Goal: Check status

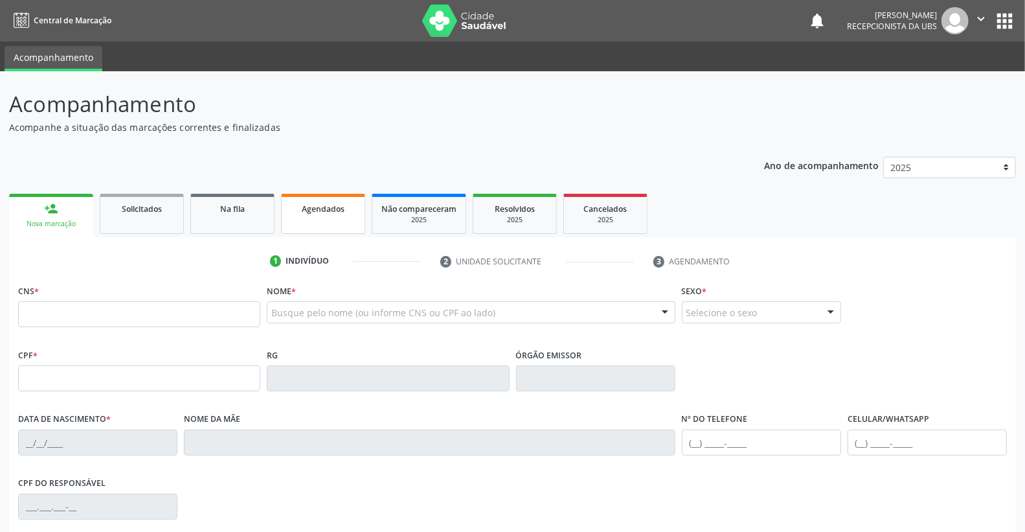
click at [318, 212] on div "Agendados" at bounding box center [323, 208] width 65 height 14
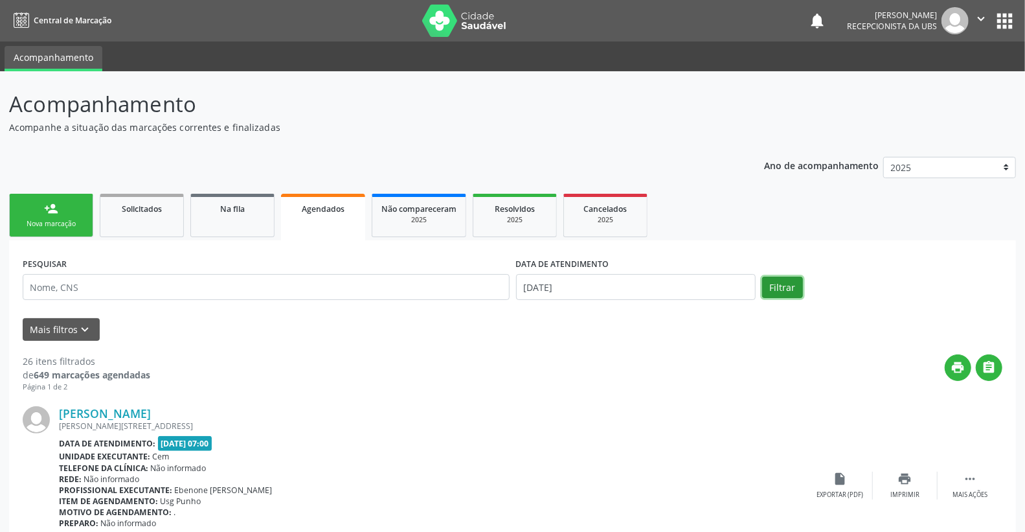
click at [781, 290] on button "Filtrar" at bounding box center [782, 287] width 41 height 22
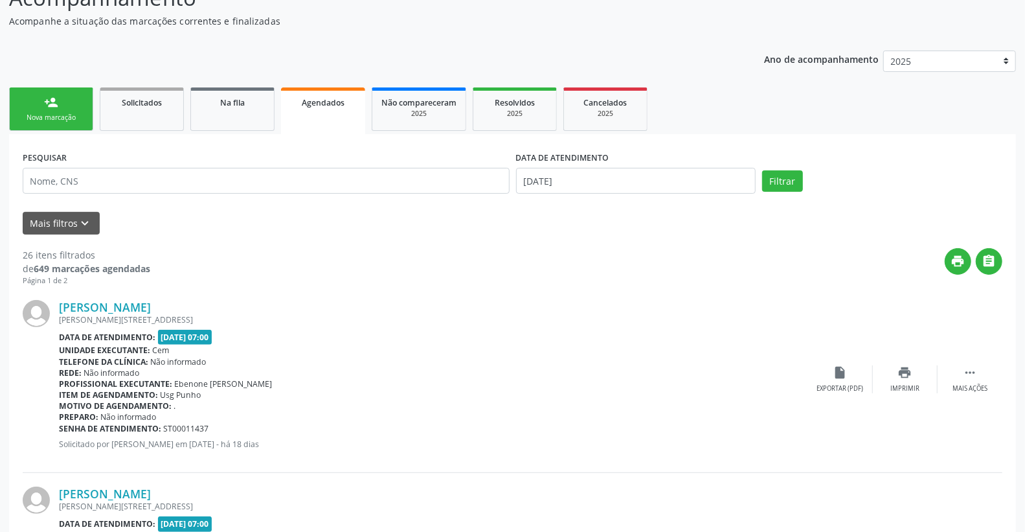
scroll to position [144, 0]
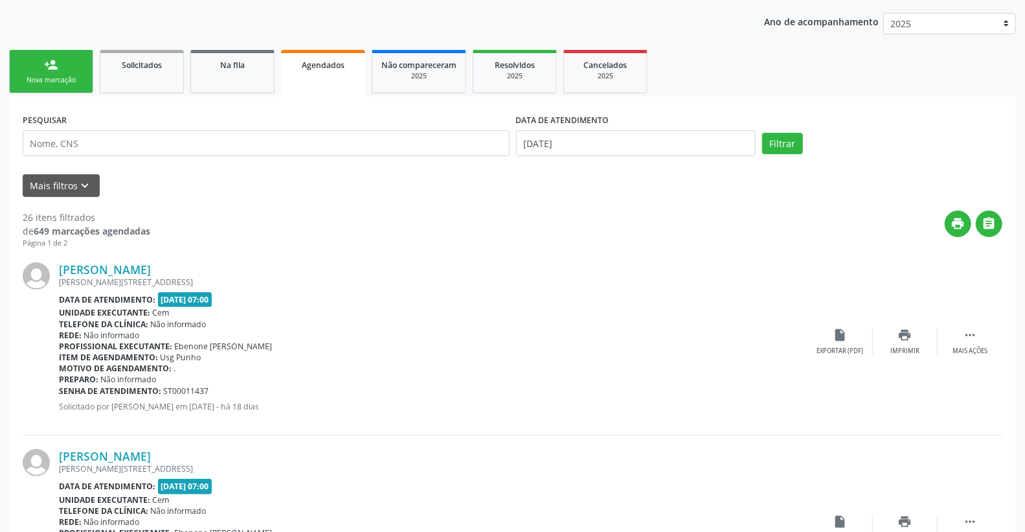
drag, startPoint x: 590, startPoint y: 126, endPoint x: 591, endPoint y: 144, distance: 17.5
click at [591, 144] on div "DATA DE ATENDIMENTO [DATE]" at bounding box center [636, 133] width 240 height 46
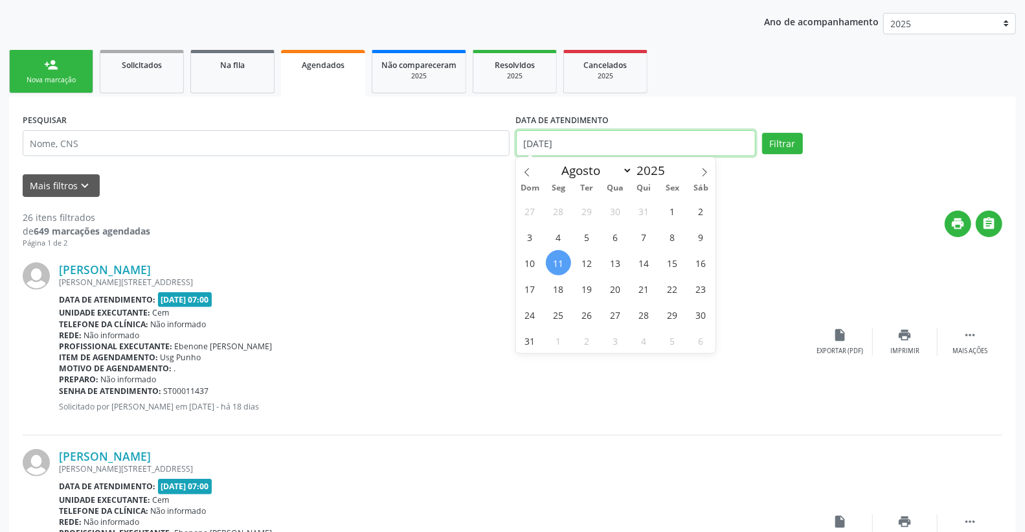
click at [591, 144] on input "[DATE]" at bounding box center [636, 143] width 240 height 26
click at [616, 262] on span "13" at bounding box center [615, 262] width 25 height 25
type input "[DATE]"
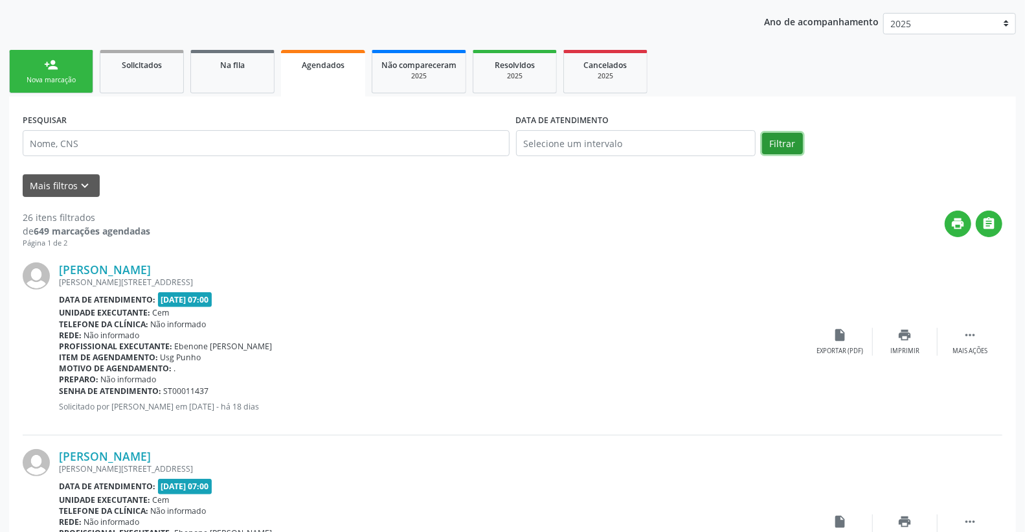
click at [779, 140] on button "Filtrar" at bounding box center [782, 144] width 41 height 22
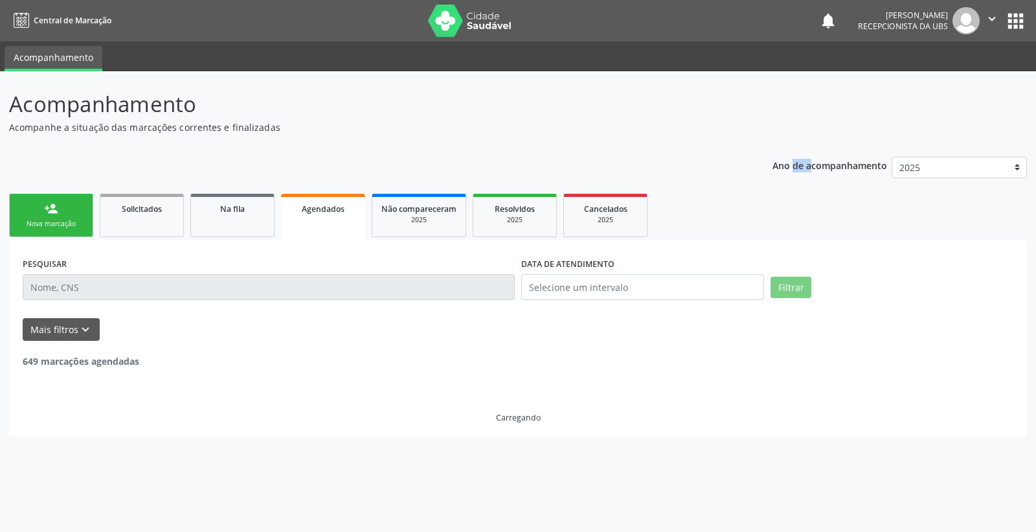
click at [779, 140] on div "Acompanhamento Acompanhe a situação das marcações correntes e finalizadas Relat…" at bounding box center [518, 262] width 1018 height 348
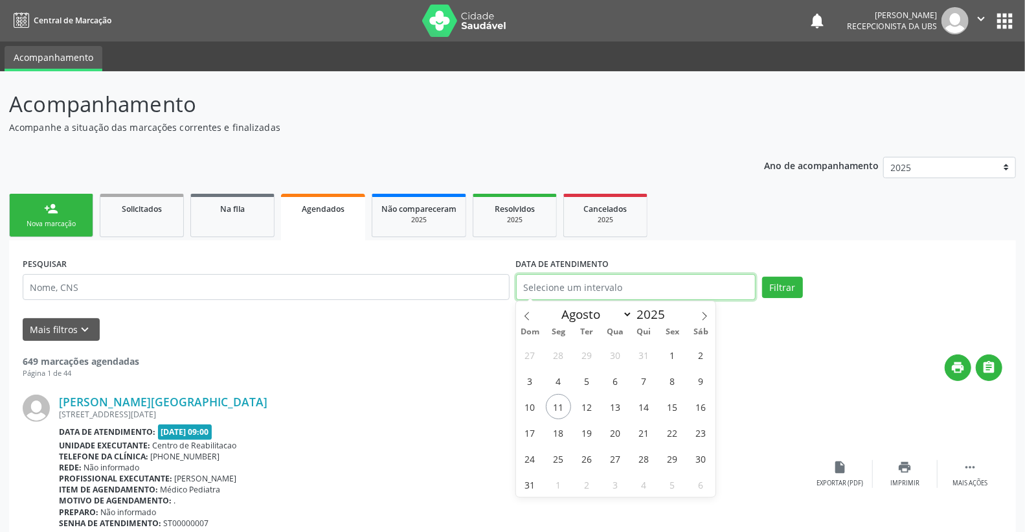
click at [633, 282] on input "text" at bounding box center [636, 287] width 240 height 26
click at [612, 404] on span "13" at bounding box center [615, 406] width 25 height 25
type input "[DATE]"
click at [612, 404] on span "13" at bounding box center [615, 406] width 25 height 25
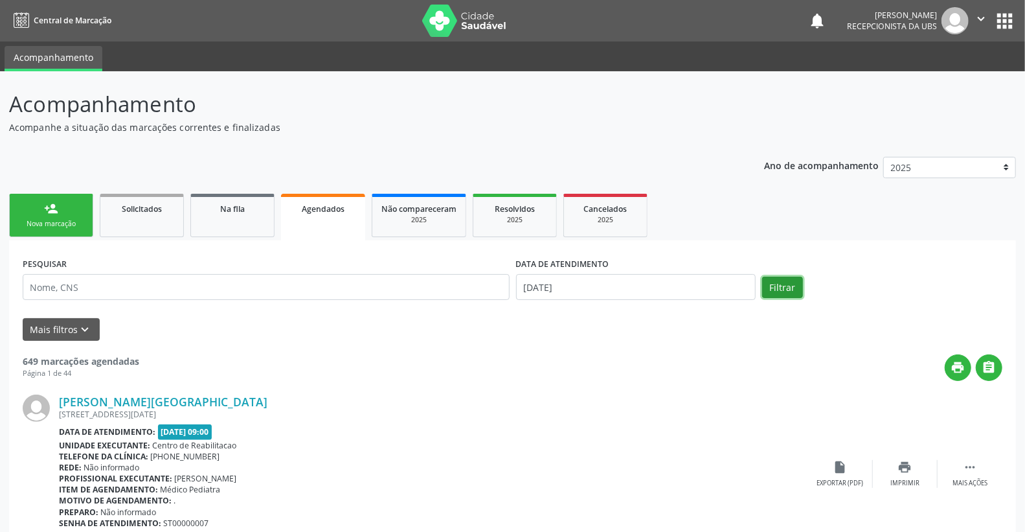
click at [792, 289] on button "Filtrar" at bounding box center [782, 287] width 41 height 22
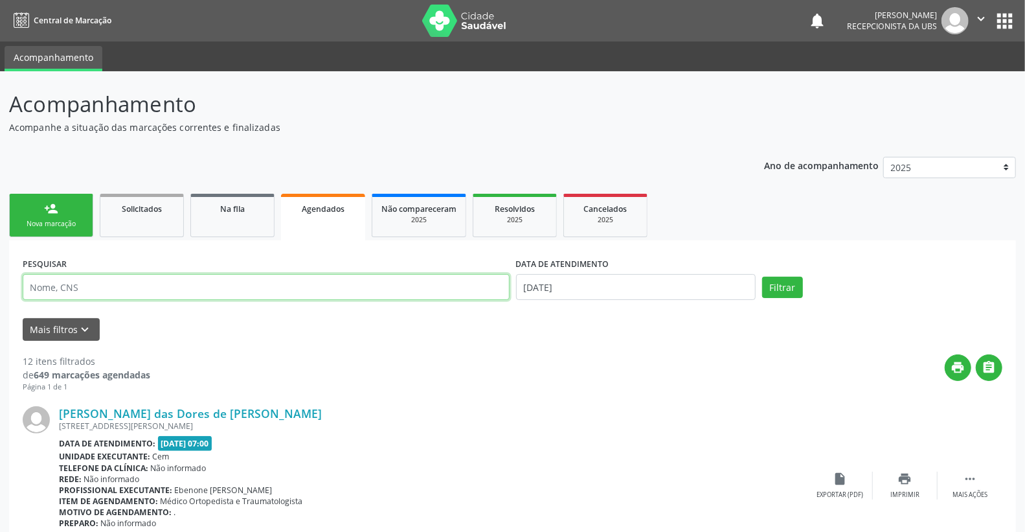
click at [83, 290] on input "text" at bounding box center [266, 287] width 487 height 26
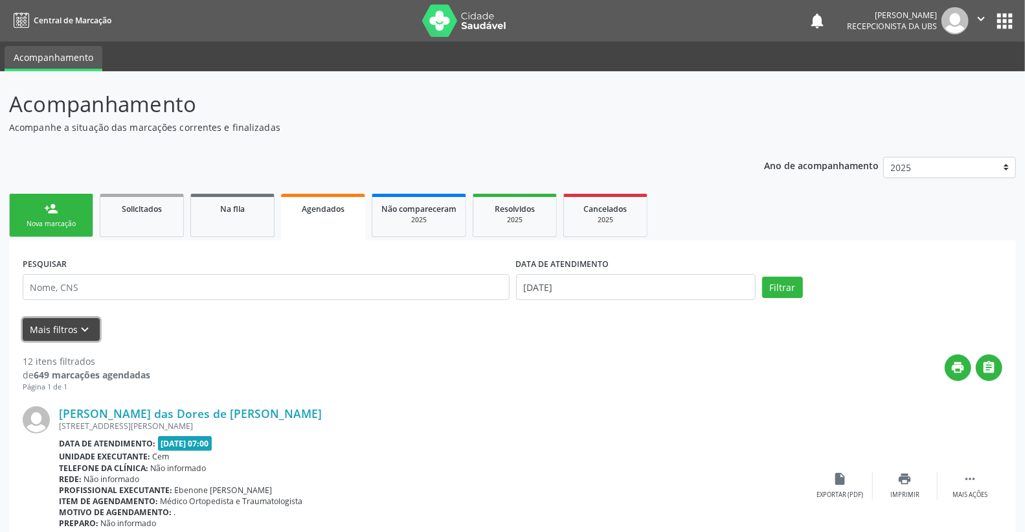
click at [63, 326] on button "Mais filtros keyboard_arrow_down" at bounding box center [61, 329] width 77 height 23
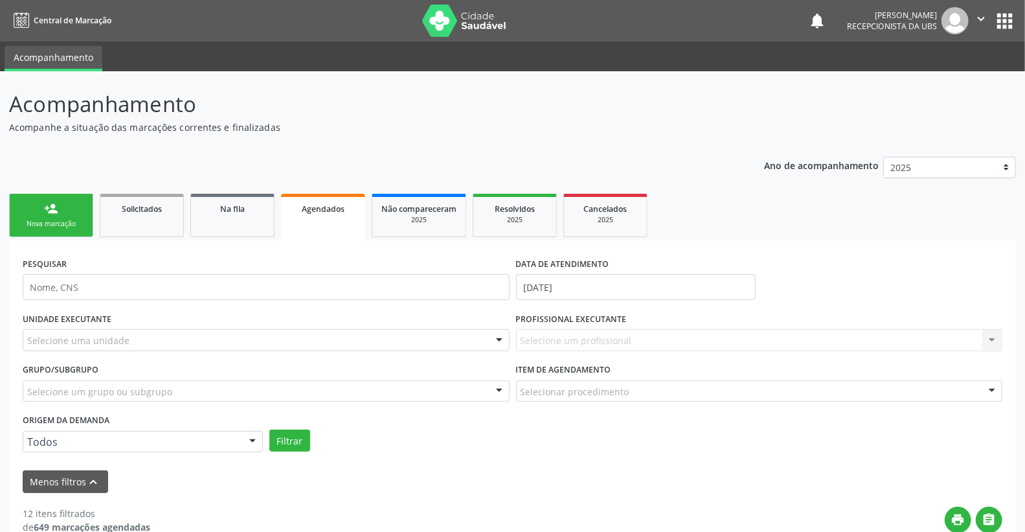
click at [346, 215] on link "Agendados" at bounding box center [323, 217] width 84 height 47
click at [321, 214] on link "Agendados" at bounding box center [323, 217] width 84 height 47
click at [531, 335] on div "Selecione um profissional Nenhum resultado encontrado para: " " Não há nenhuma …" at bounding box center [759, 340] width 487 height 22
click at [546, 328] on label "PROFISSIONAL EXECUTANTE" at bounding box center [571, 319] width 111 height 20
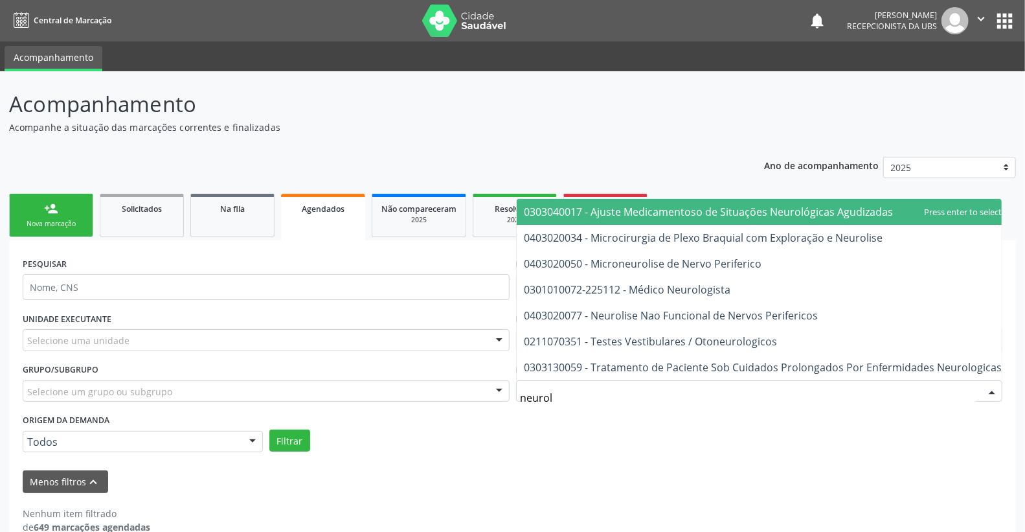
type input "neurolo"
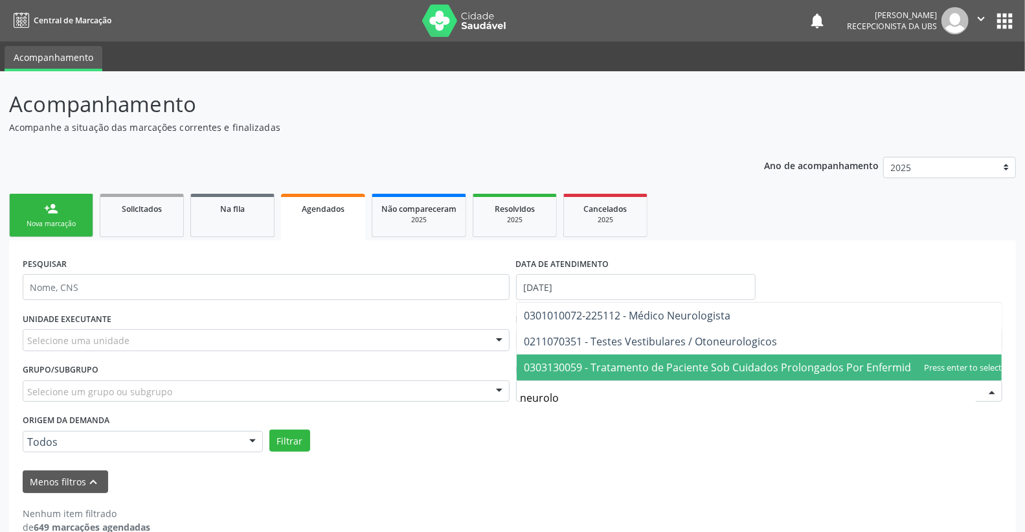
click at [775, 360] on span "0303130059 - Tratamento de Paciente Sob Cuidados Prolongados Por Enfermidades N…" at bounding box center [763, 367] width 478 height 14
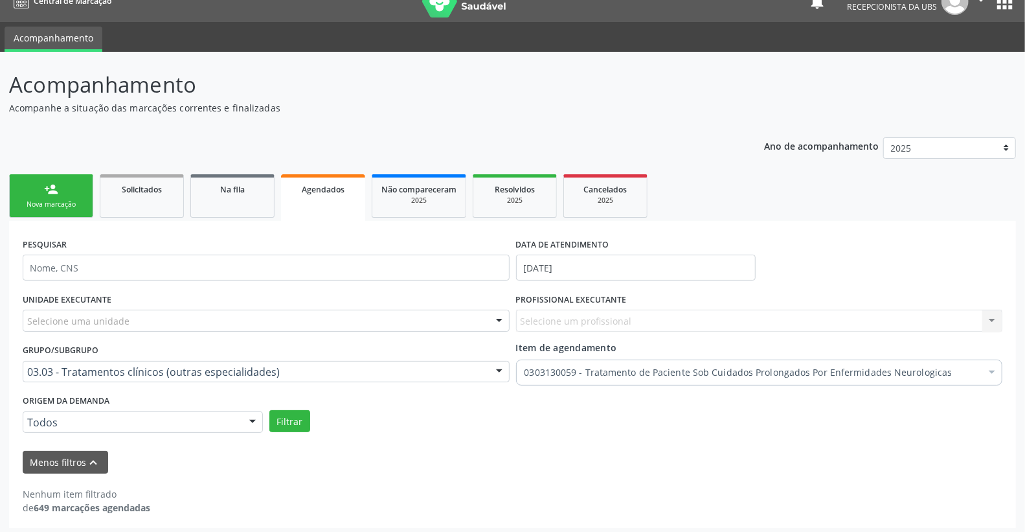
scroll to position [24, 0]
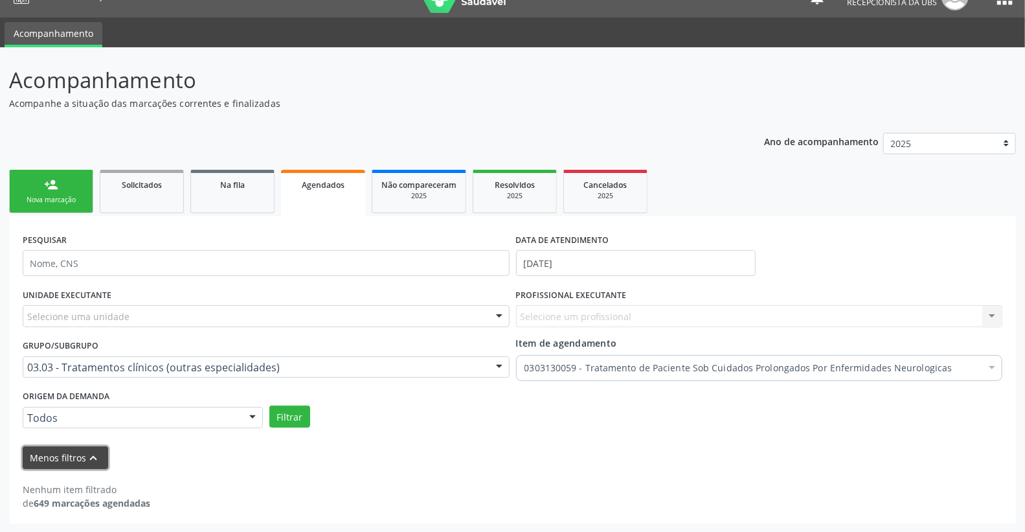
click at [78, 456] on button "Menos filtros keyboard_arrow_up" at bounding box center [65, 457] width 85 height 23
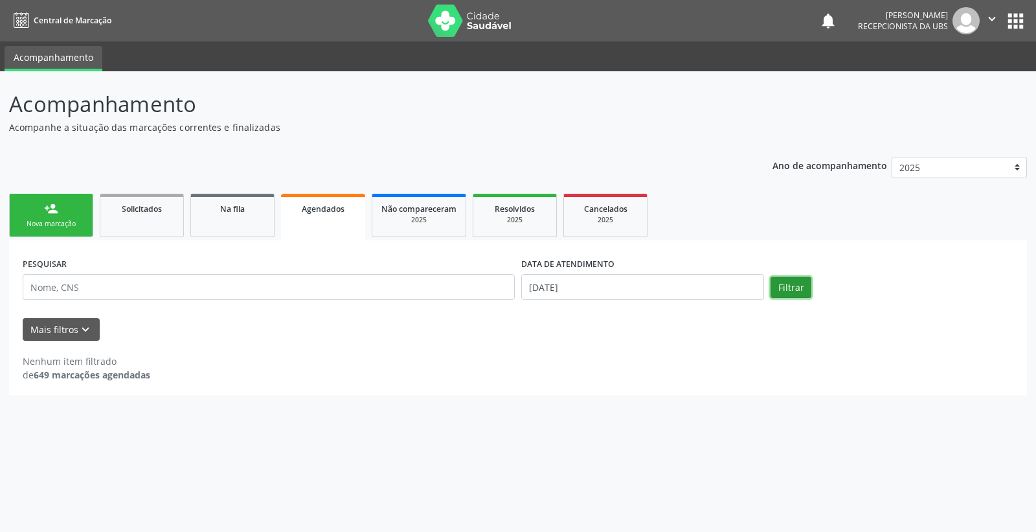
click at [791, 289] on button "Filtrar" at bounding box center [790, 287] width 41 height 22
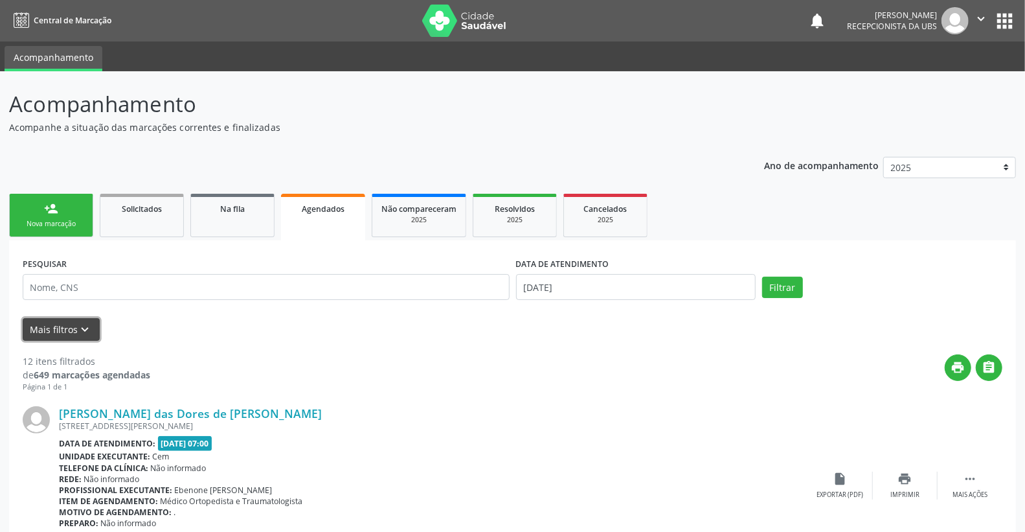
click at [56, 335] on button "Mais filtros keyboard_arrow_down" at bounding box center [61, 329] width 77 height 23
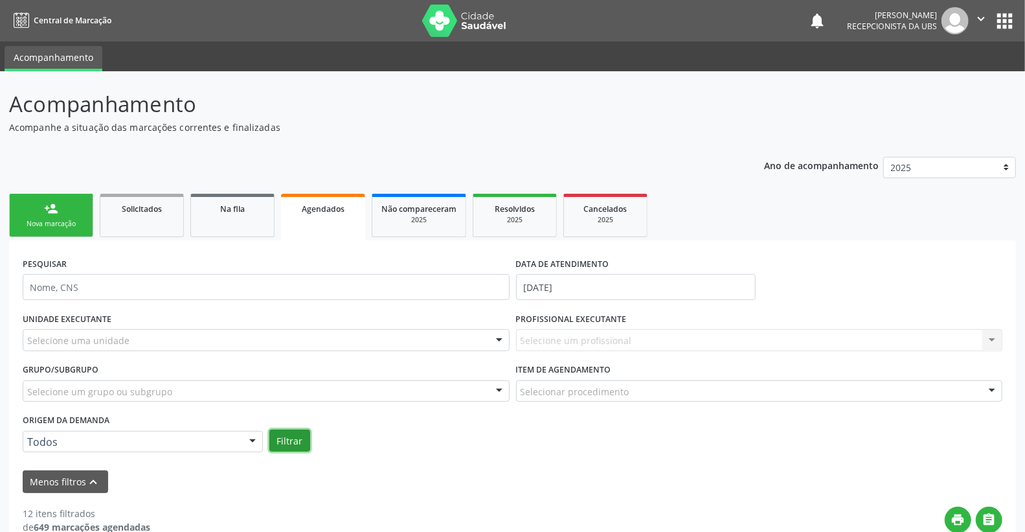
click at [295, 441] on button "Filtrar" at bounding box center [289, 440] width 41 height 22
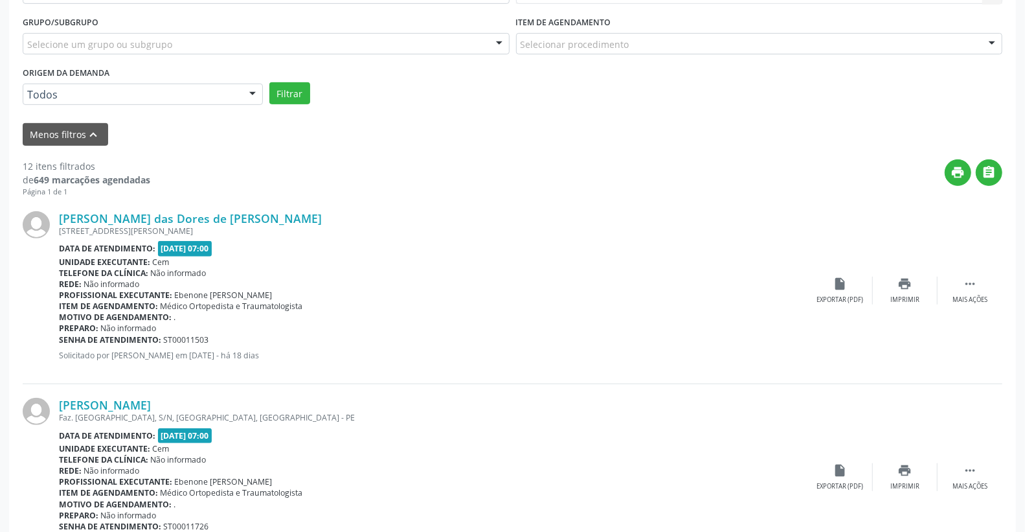
scroll to position [331, 0]
